Goal: Transaction & Acquisition: Purchase product/service

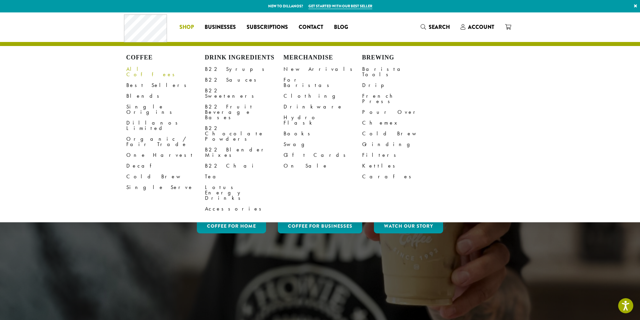
click at [141, 67] on link "All Coffees" at bounding box center [165, 72] width 79 height 16
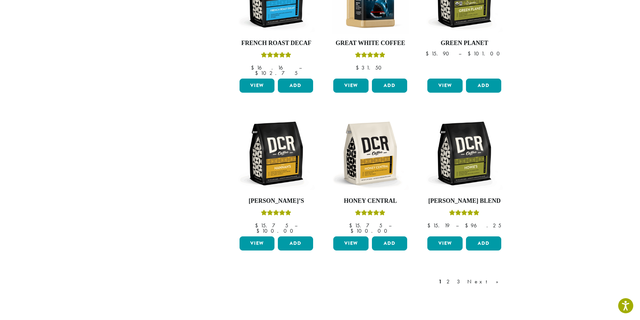
scroll to position [470, 0]
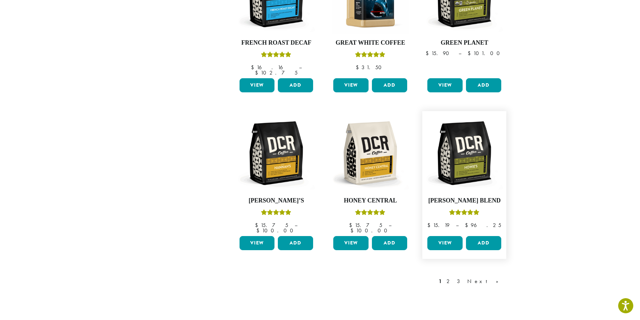
click at [443, 236] on link "View" at bounding box center [444, 243] width 35 height 14
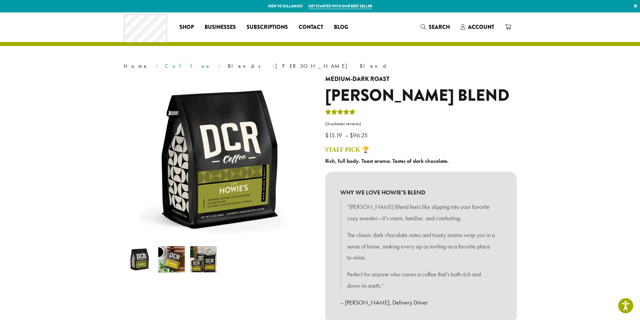
click at [165, 67] on link "Coffee" at bounding box center [188, 65] width 46 height 7
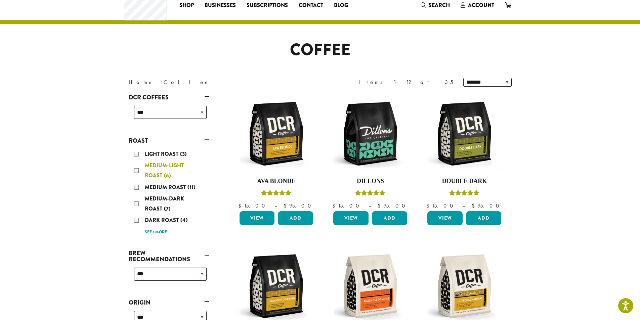
scroll to position [34, 0]
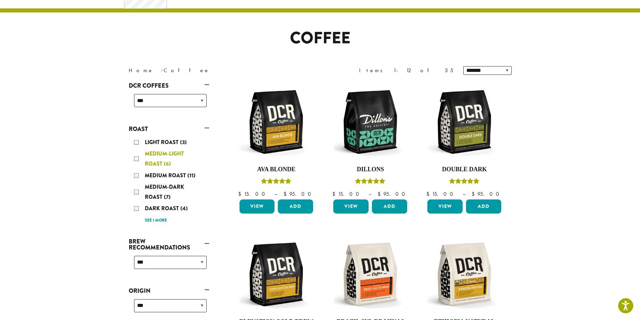
click at [135, 158] on div "Medium-Light Roast (6)" at bounding box center [170, 159] width 73 height 20
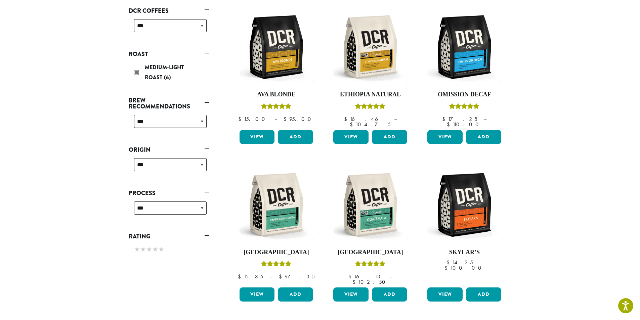
scroll to position [142, 0]
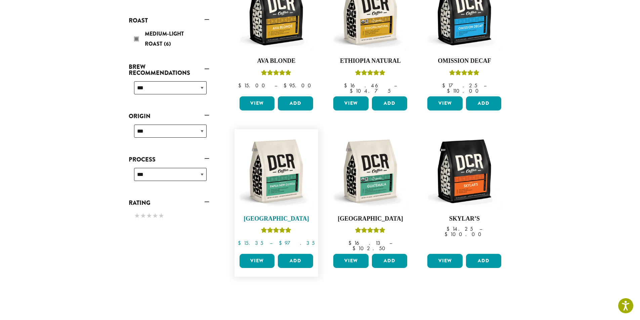
click at [279, 181] on img at bounding box center [275, 171] width 77 height 77
click at [363, 184] on img at bounding box center [370, 171] width 77 height 77
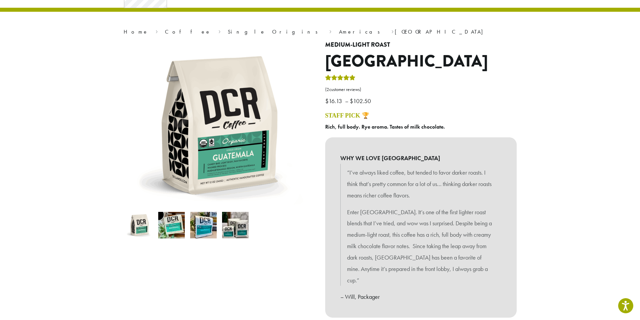
scroll to position [34, 0]
